Goal: Task Accomplishment & Management: Manage account settings

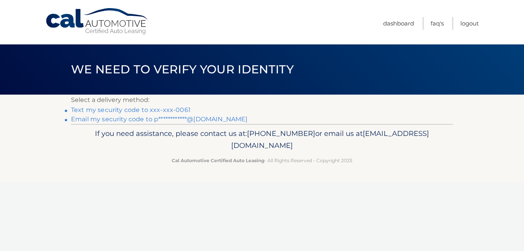
click at [153, 106] on link "Text my security code to xxx-xxx-0061" at bounding box center [131, 109] width 120 height 7
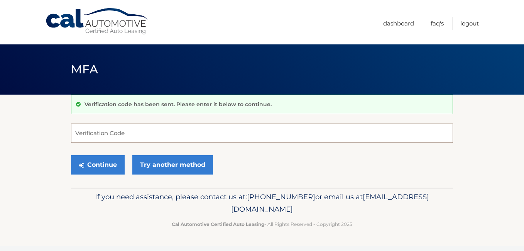
click at [142, 132] on input "Verification Code" at bounding box center [262, 132] width 382 height 19
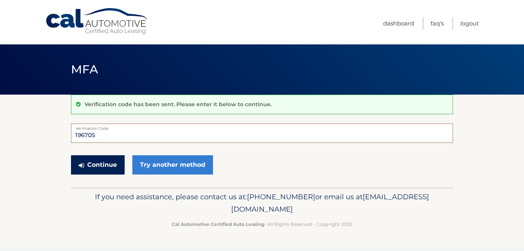
type input "196705"
click at [100, 161] on button "Continue" at bounding box center [98, 164] width 54 height 19
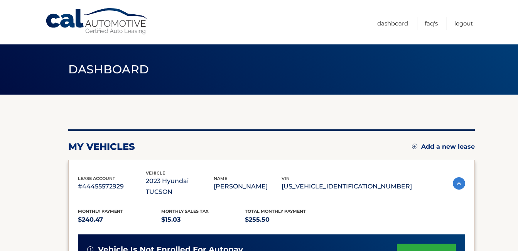
scroll to position [116, 0]
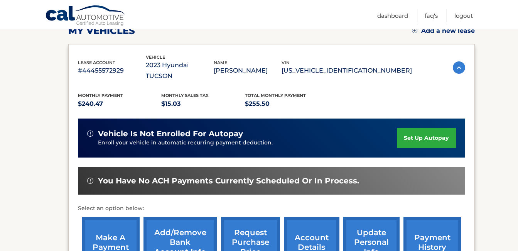
click at [108, 221] on link "make a payment" at bounding box center [111, 242] width 58 height 51
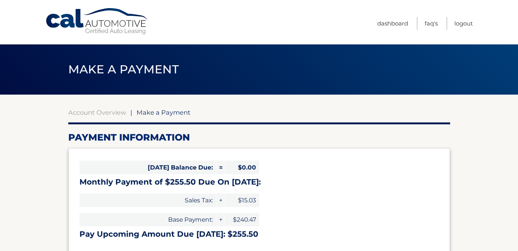
select select "ZjE3YjdkZGQtMzlmYy00NzkwLWFlMjAtMjFjYzUwOTE4MTg3"
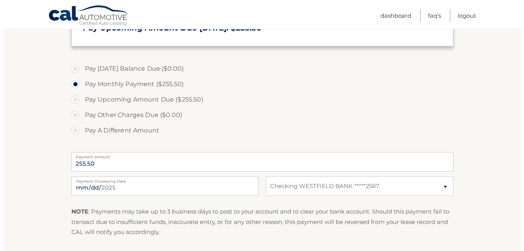
scroll to position [232, 0]
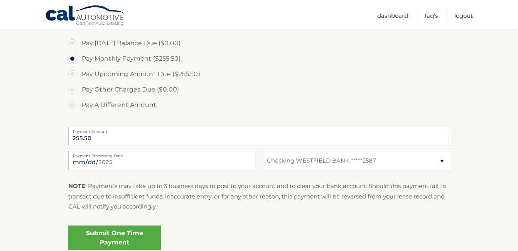
click at [112, 225] on link "Submit One Time Payment" at bounding box center [114, 237] width 93 height 25
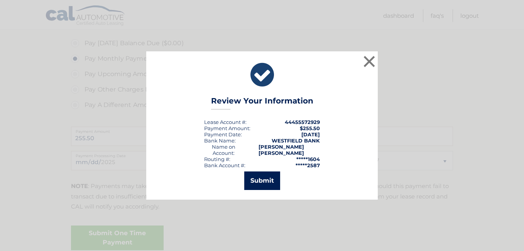
click at [268, 178] on button "Submit" at bounding box center [262, 180] width 36 height 19
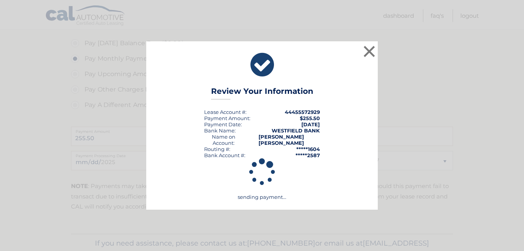
scroll to position [225, 0]
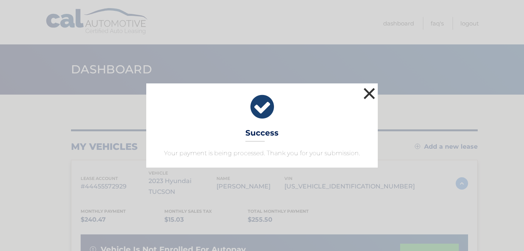
click at [373, 95] on button "×" at bounding box center [369, 93] width 15 height 15
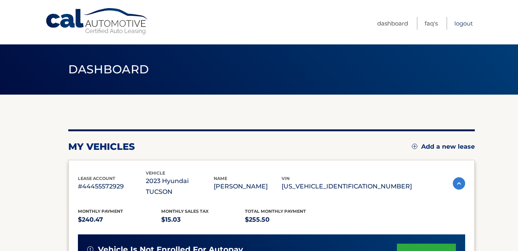
click at [471, 23] on link "Logout" at bounding box center [464, 23] width 19 height 13
